Goal: Task Accomplishment & Management: Use online tool/utility

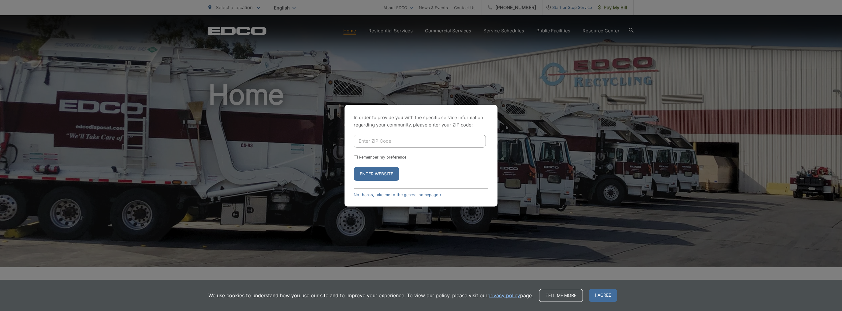
click at [403, 136] on input "Enter ZIP Code" at bounding box center [420, 141] width 132 height 13
type input "91977"
click at [383, 178] on button "Enter Website" at bounding box center [377, 174] width 46 height 14
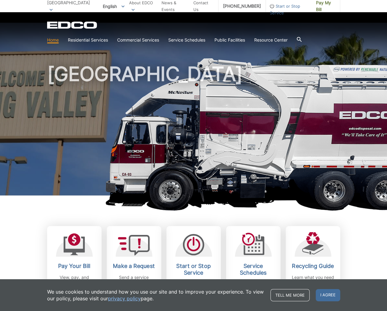
click at [322, 6] on span "Pay My Bill" at bounding box center [325, 5] width 19 height 13
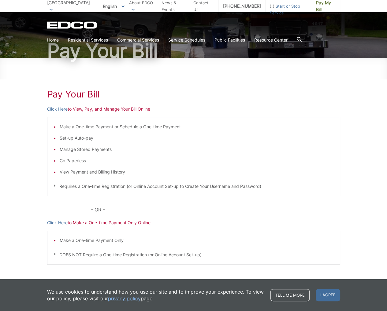
scroll to position [61, 0]
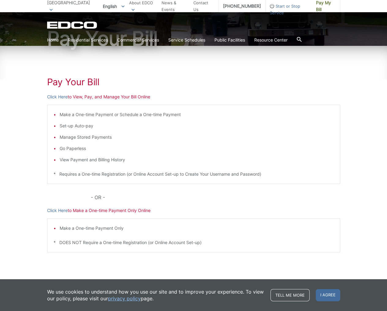
click at [59, 97] on link "Click Here" at bounding box center [57, 97] width 20 height 7
